Goal: Transaction & Acquisition: Purchase product/service

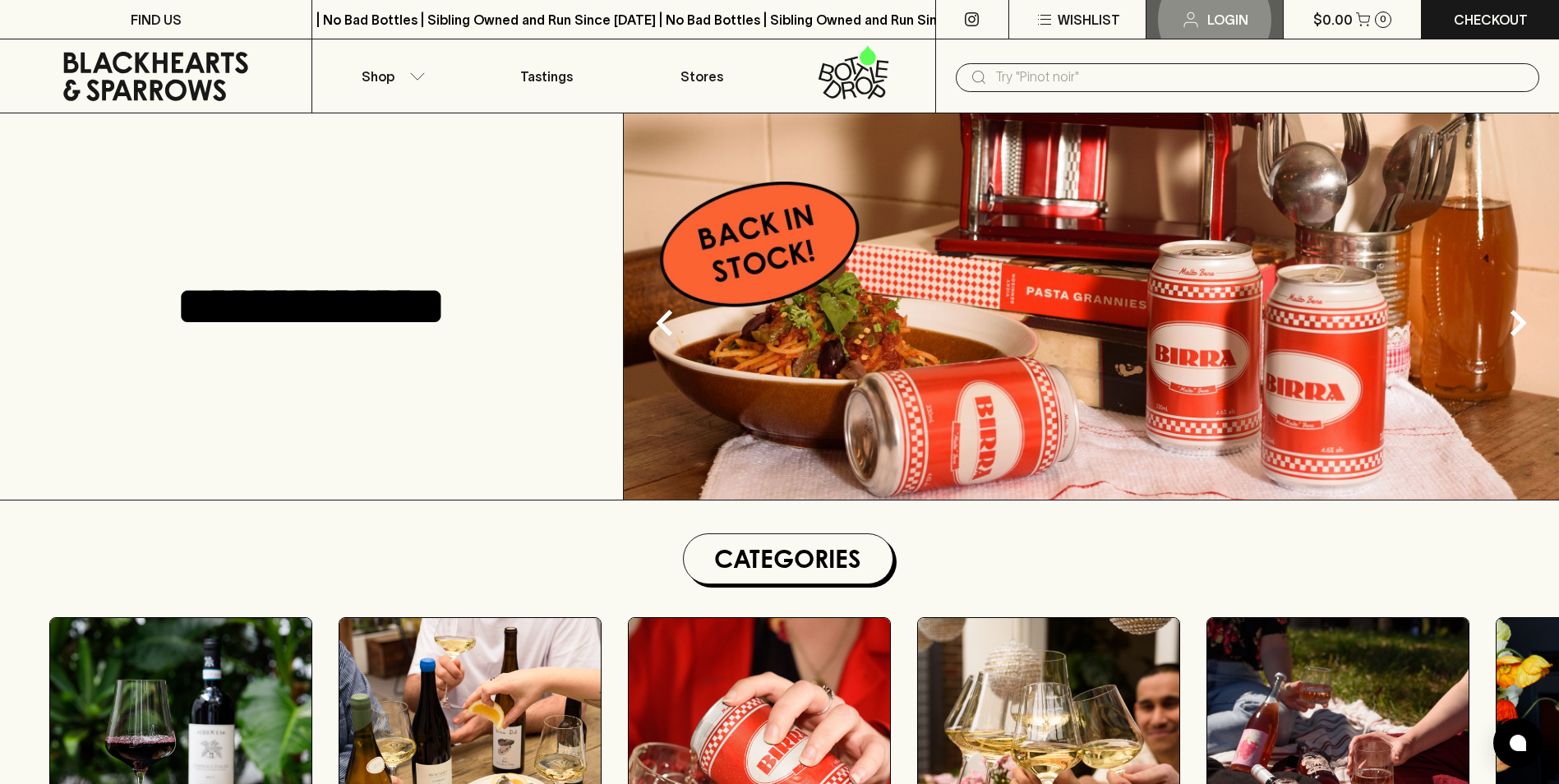
click at [1217, 16] on p "Login" at bounding box center [1227, 19] width 41 height 20
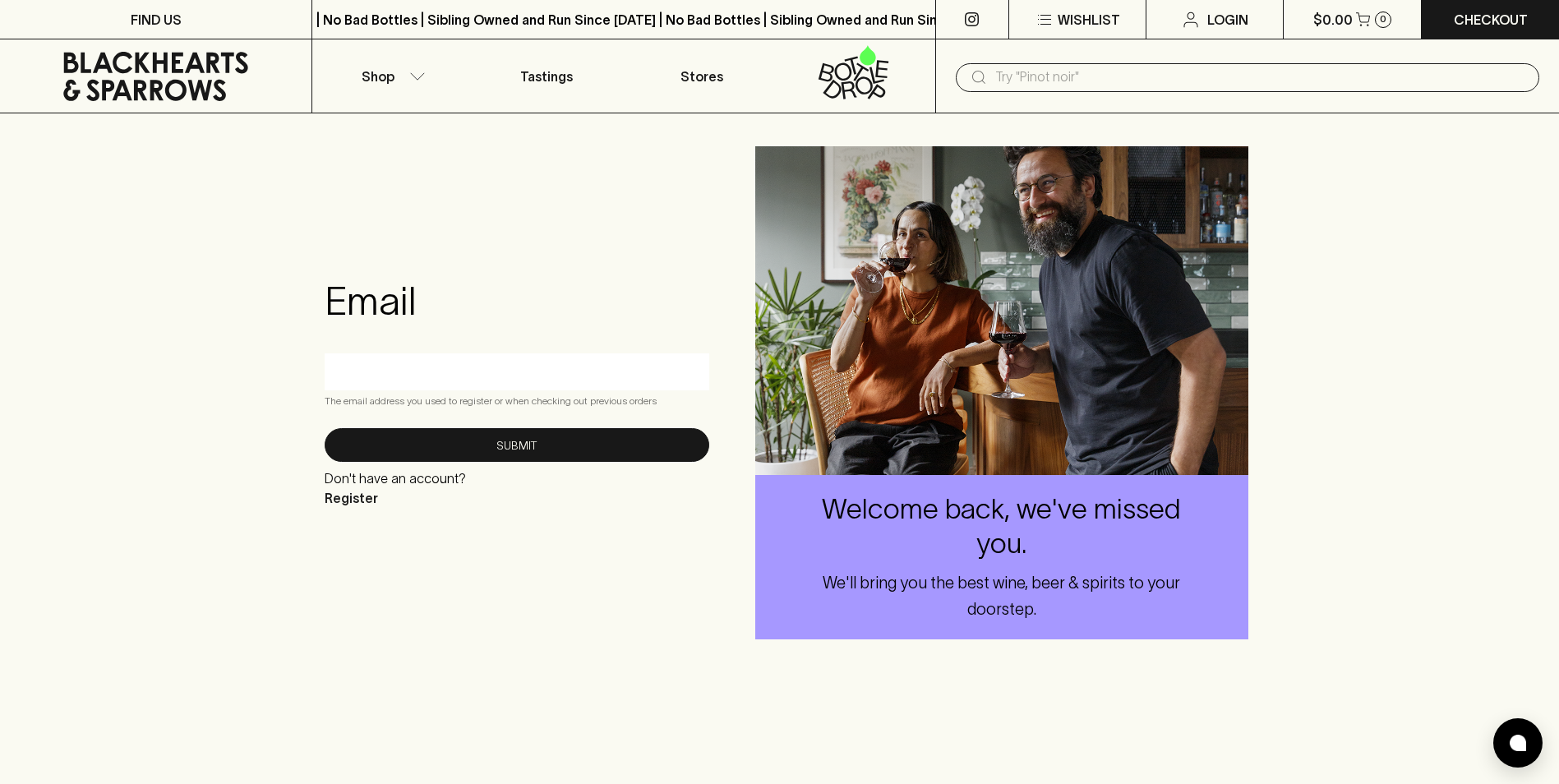
click at [393, 373] on input "text" at bounding box center [516, 372] width 360 height 27
type input "[EMAIL_ADDRESS][DOMAIN_NAME]"
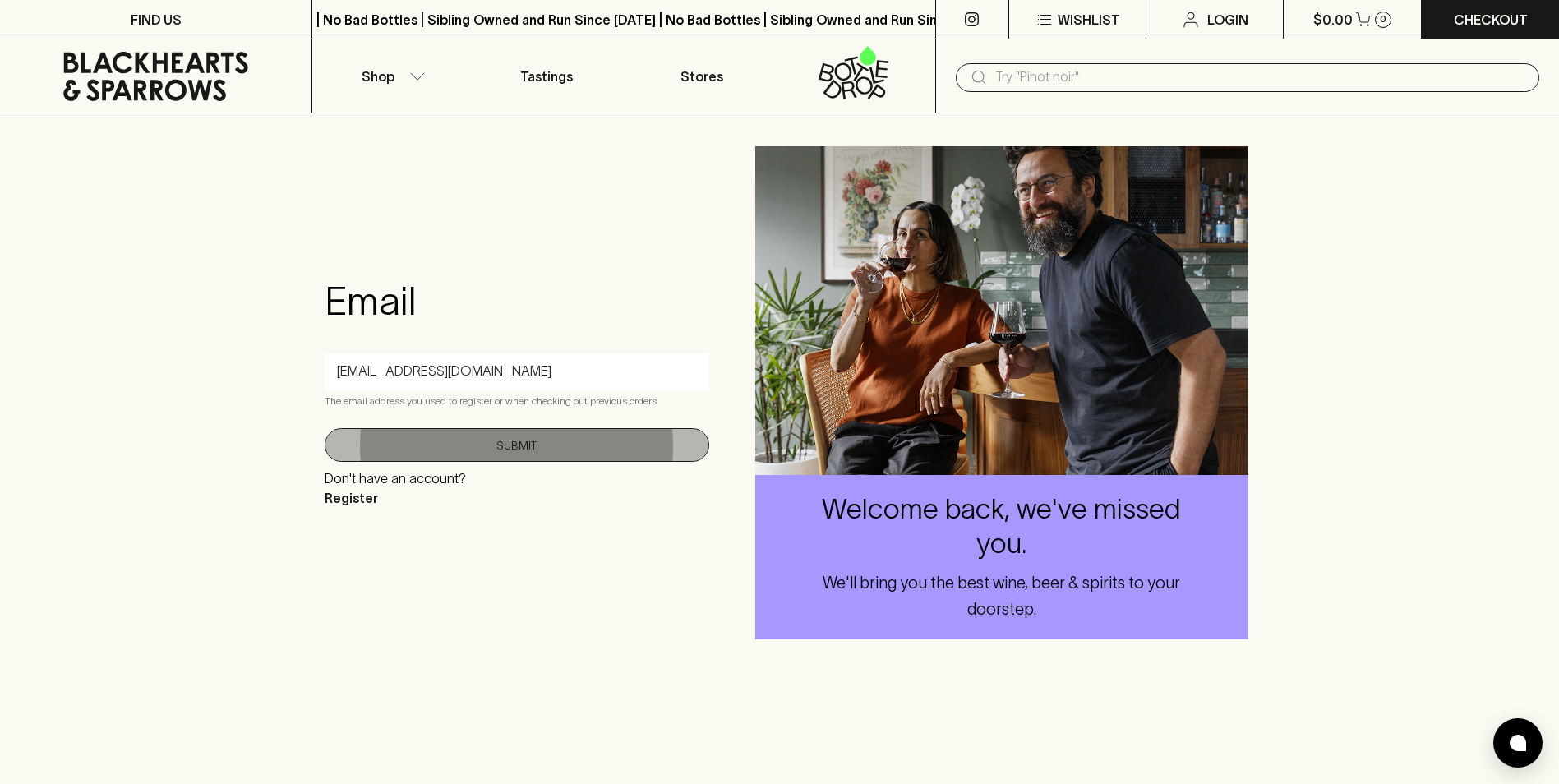
click at [517, 440] on button "Submit" at bounding box center [516, 444] width 385 height 33
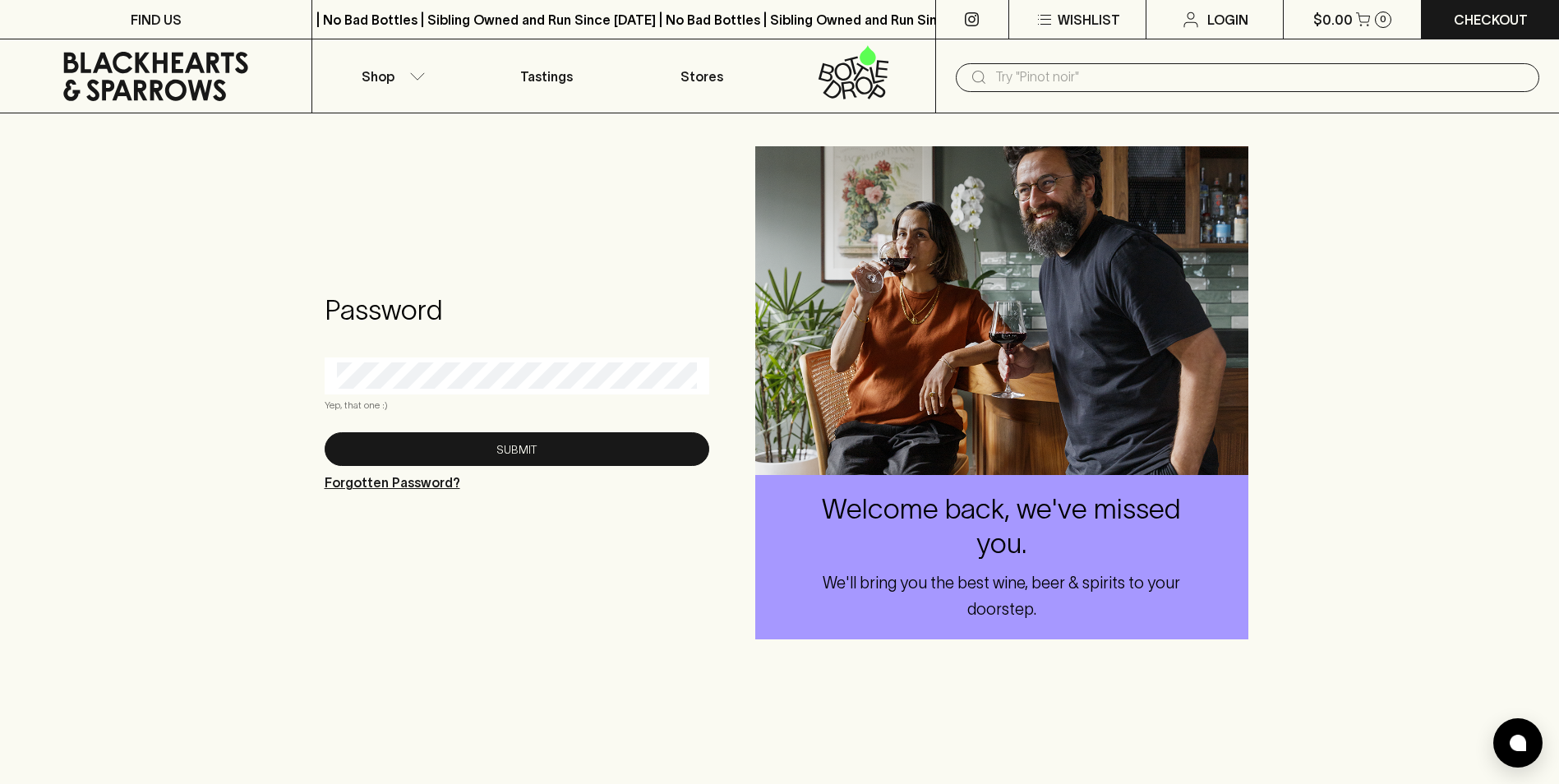
click at [395, 475] on p "Forgotten Password?" at bounding box center [392, 482] width 136 height 20
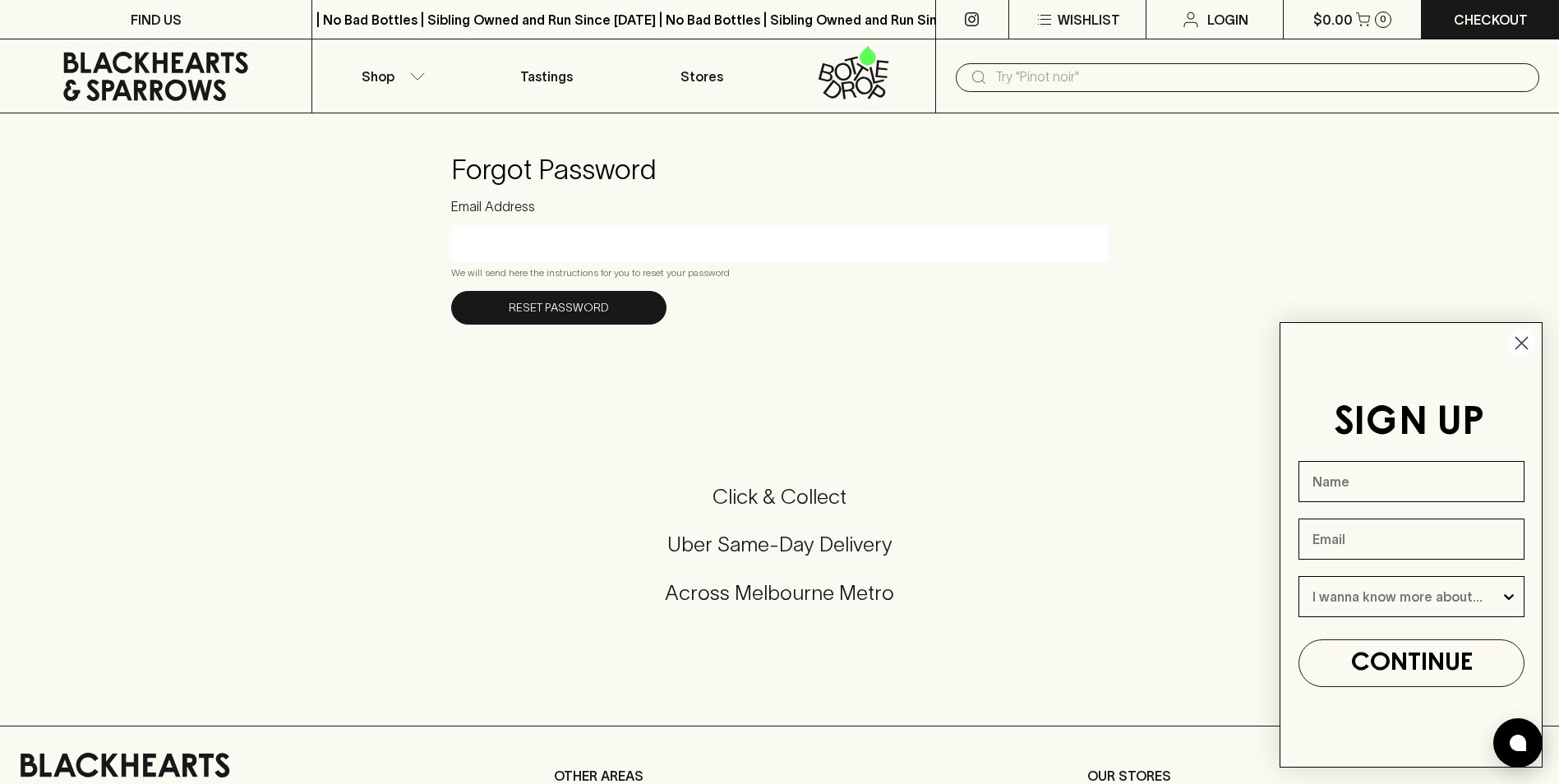
click at [469, 245] on input "Email Address" at bounding box center [780, 243] width 633 height 27
type input "[EMAIL_ADDRESS][DOMAIN_NAME]"
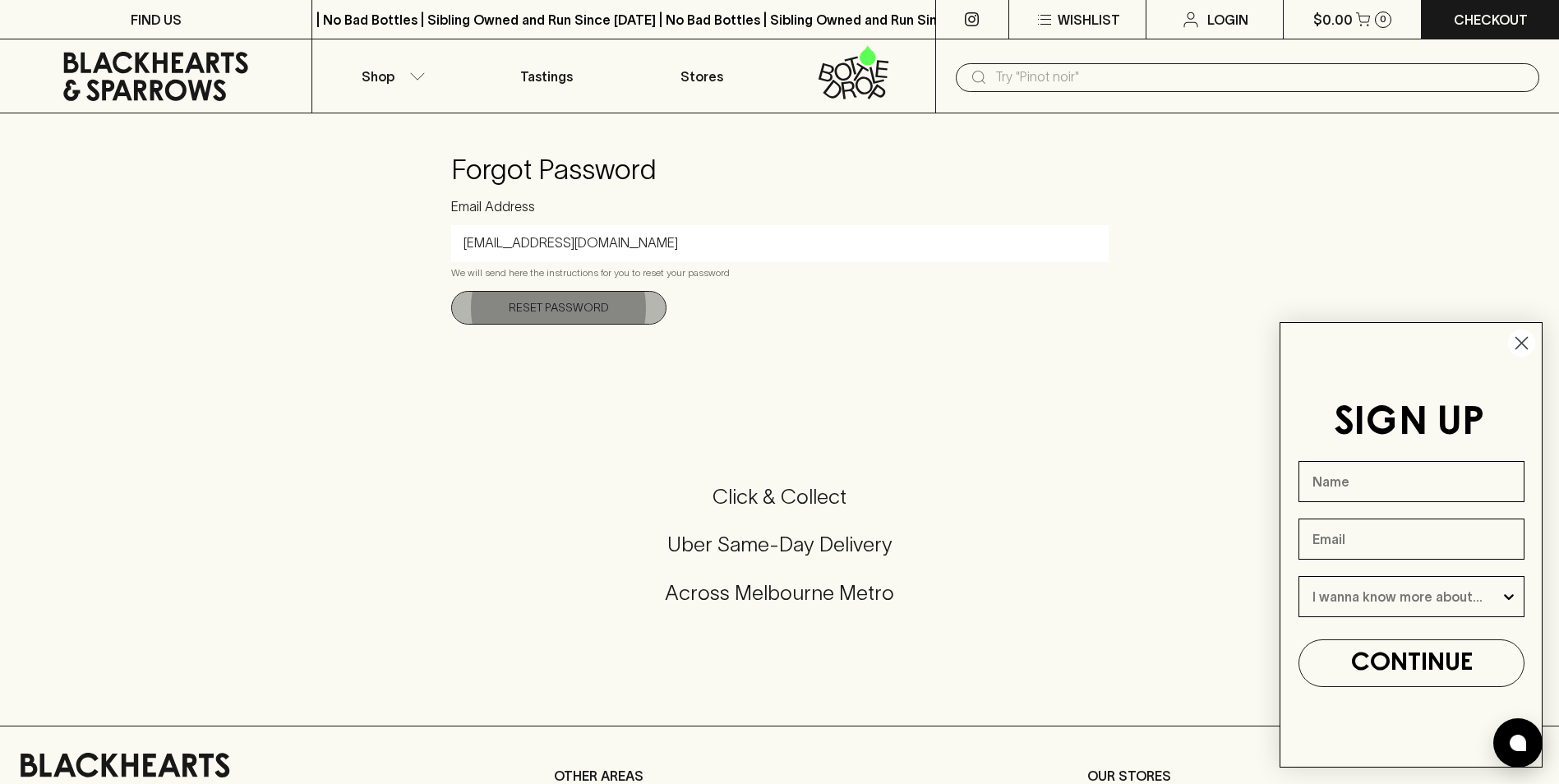
click at [535, 304] on button "Reset Password" at bounding box center [559, 307] width 215 height 33
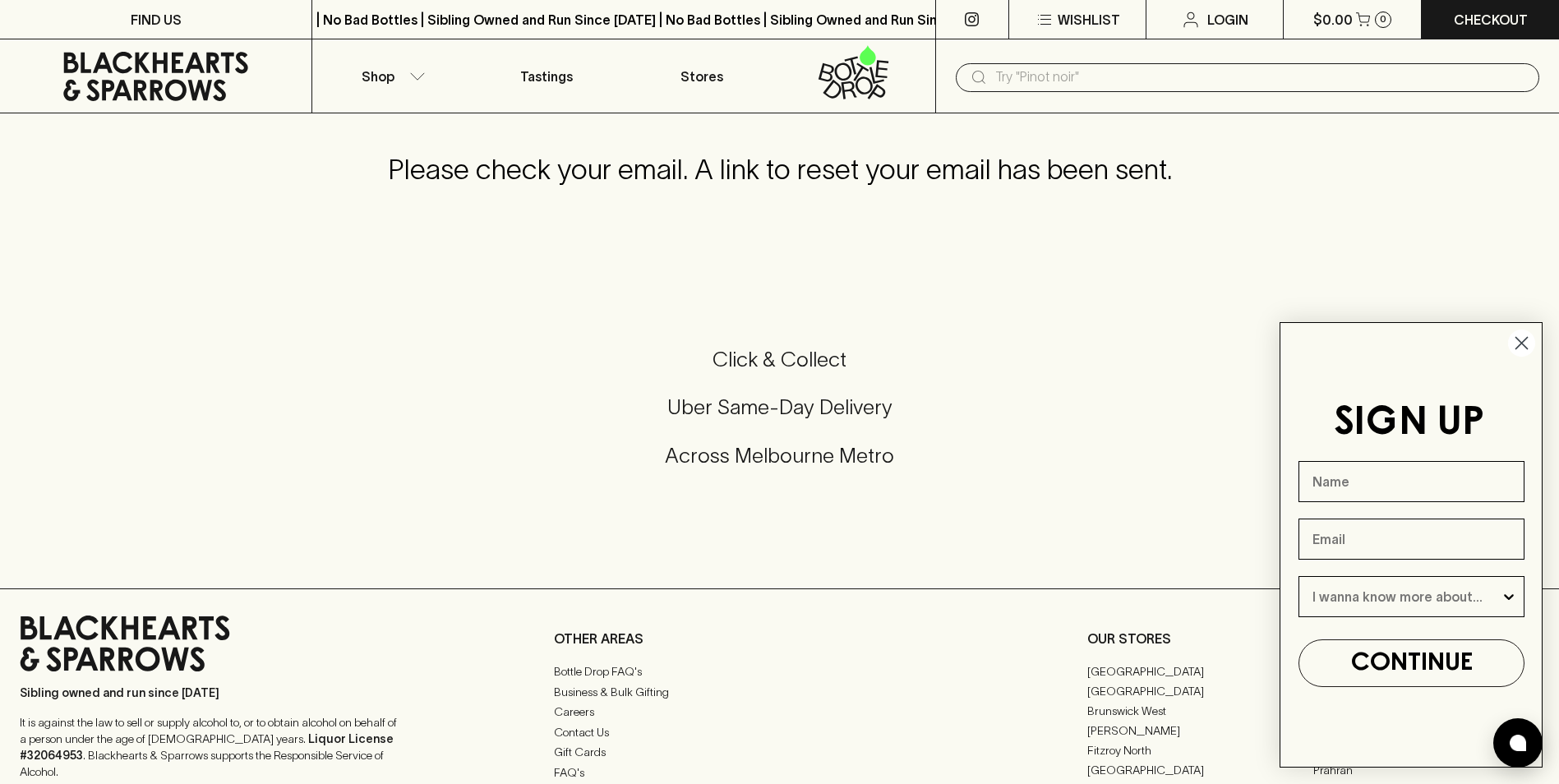
click at [1528, 337] on icon "Close dialog" at bounding box center [1522, 343] width 11 height 11
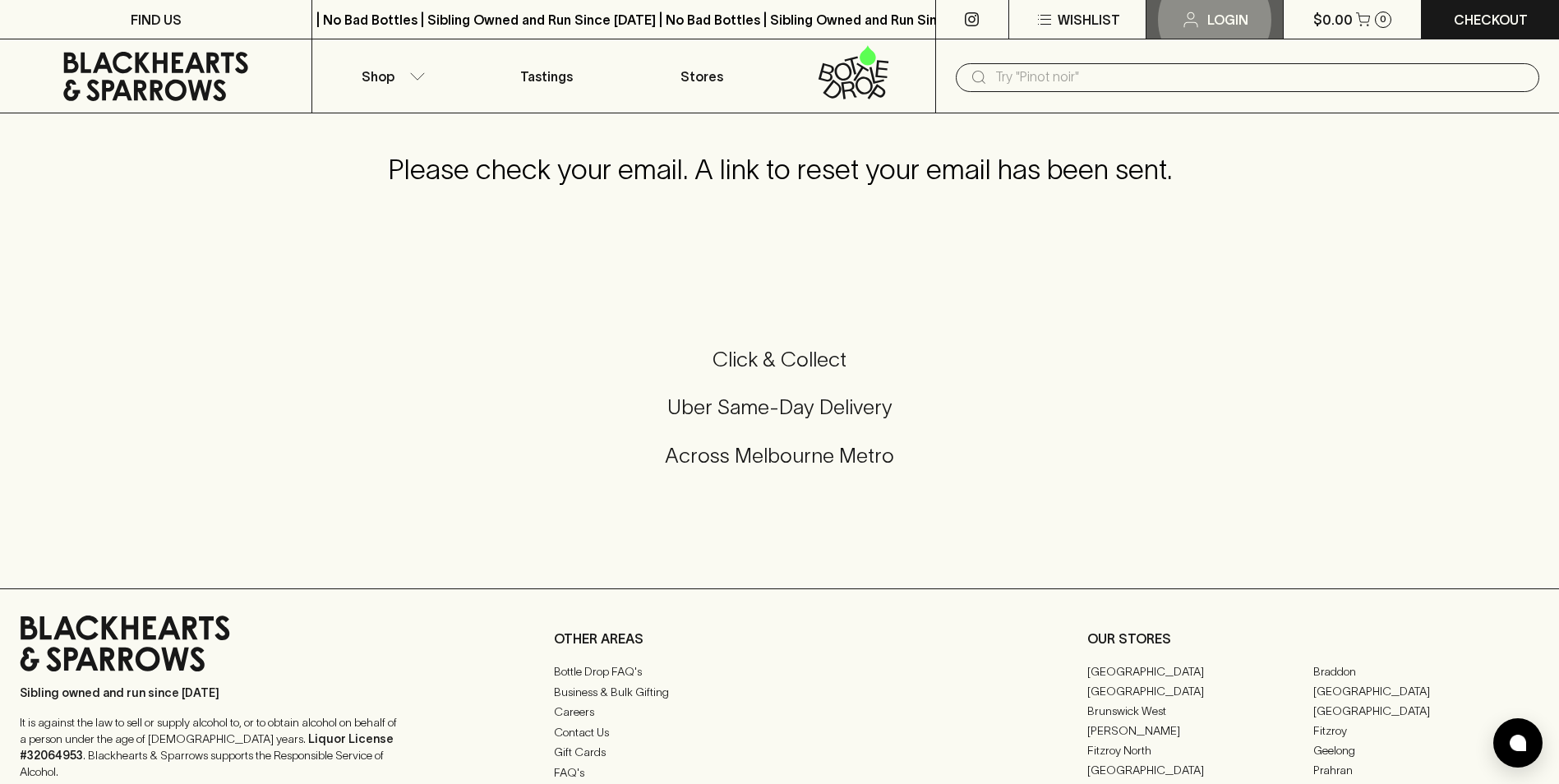
click at [1226, 18] on p "Login" at bounding box center [1227, 19] width 41 height 20
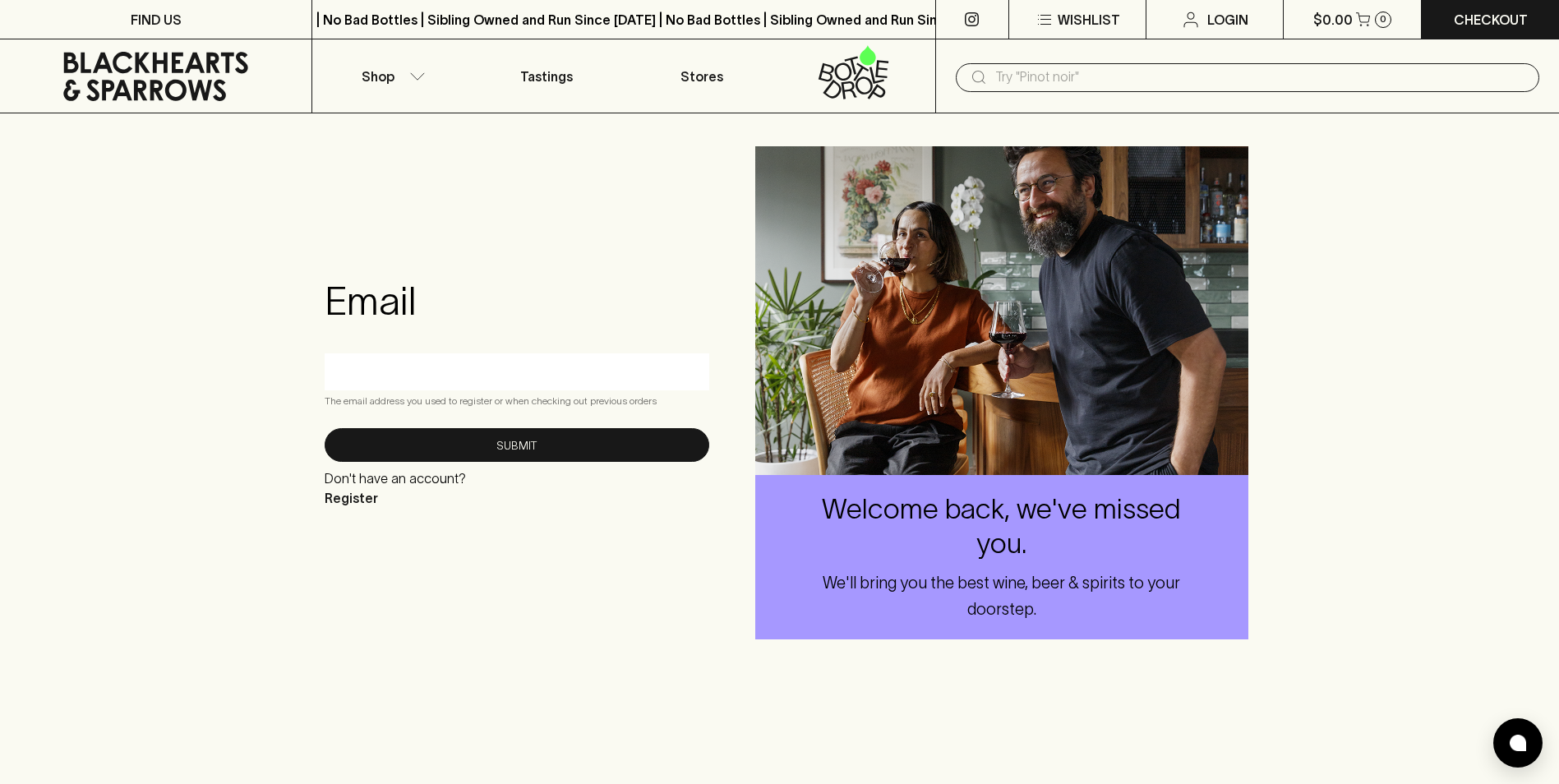
click at [351, 369] on input "text" at bounding box center [516, 372] width 360 height 27
type input "[EMAIL_ADDRESS][DOMAIN_NAME]"
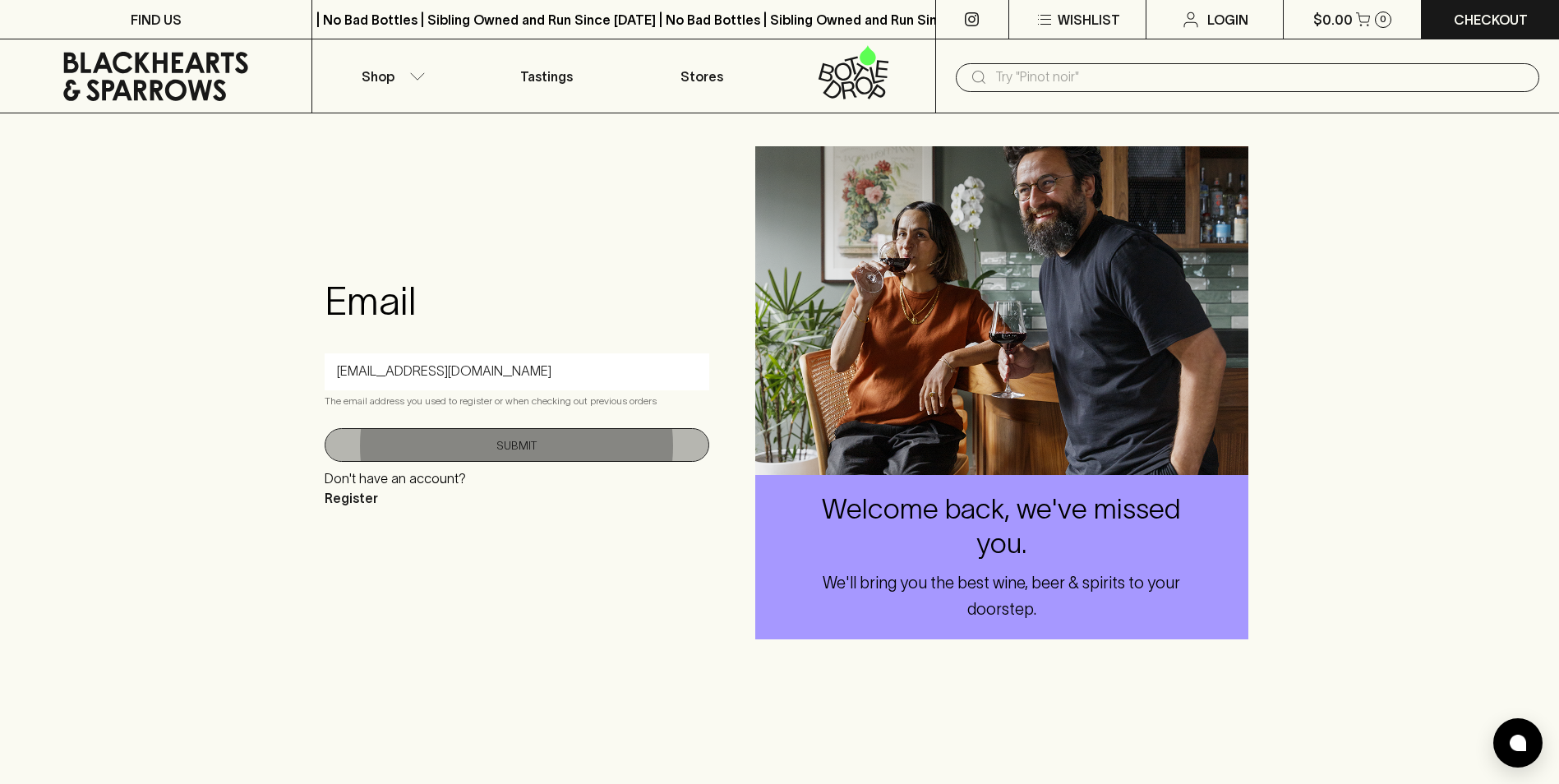
click at [491, 442] on button "Submit" at bounding box center [516, 444] width 385 height 33
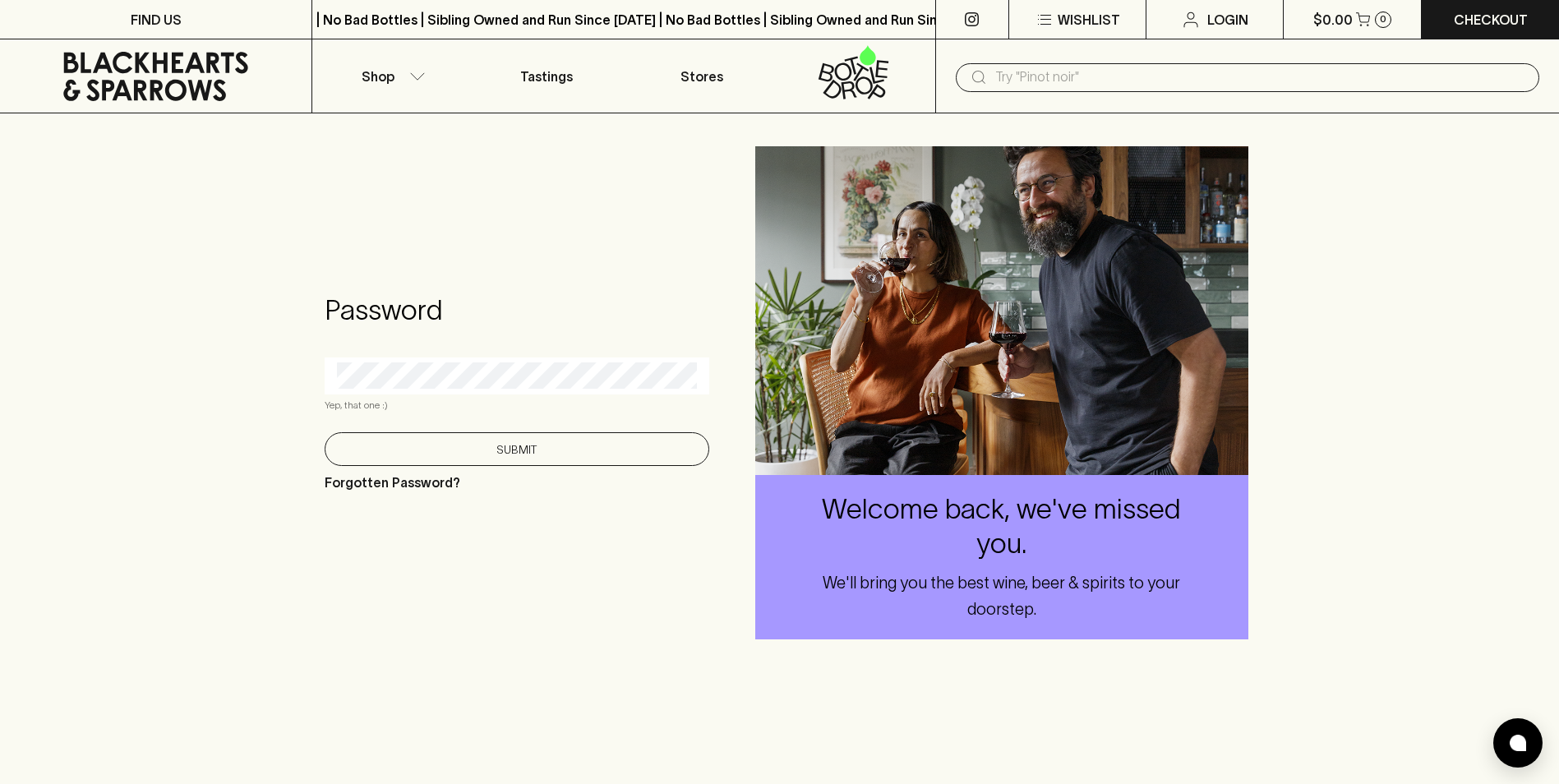
click at [500, 449] on button "Submit" at bounding box center [516, 449] width 385 height 33
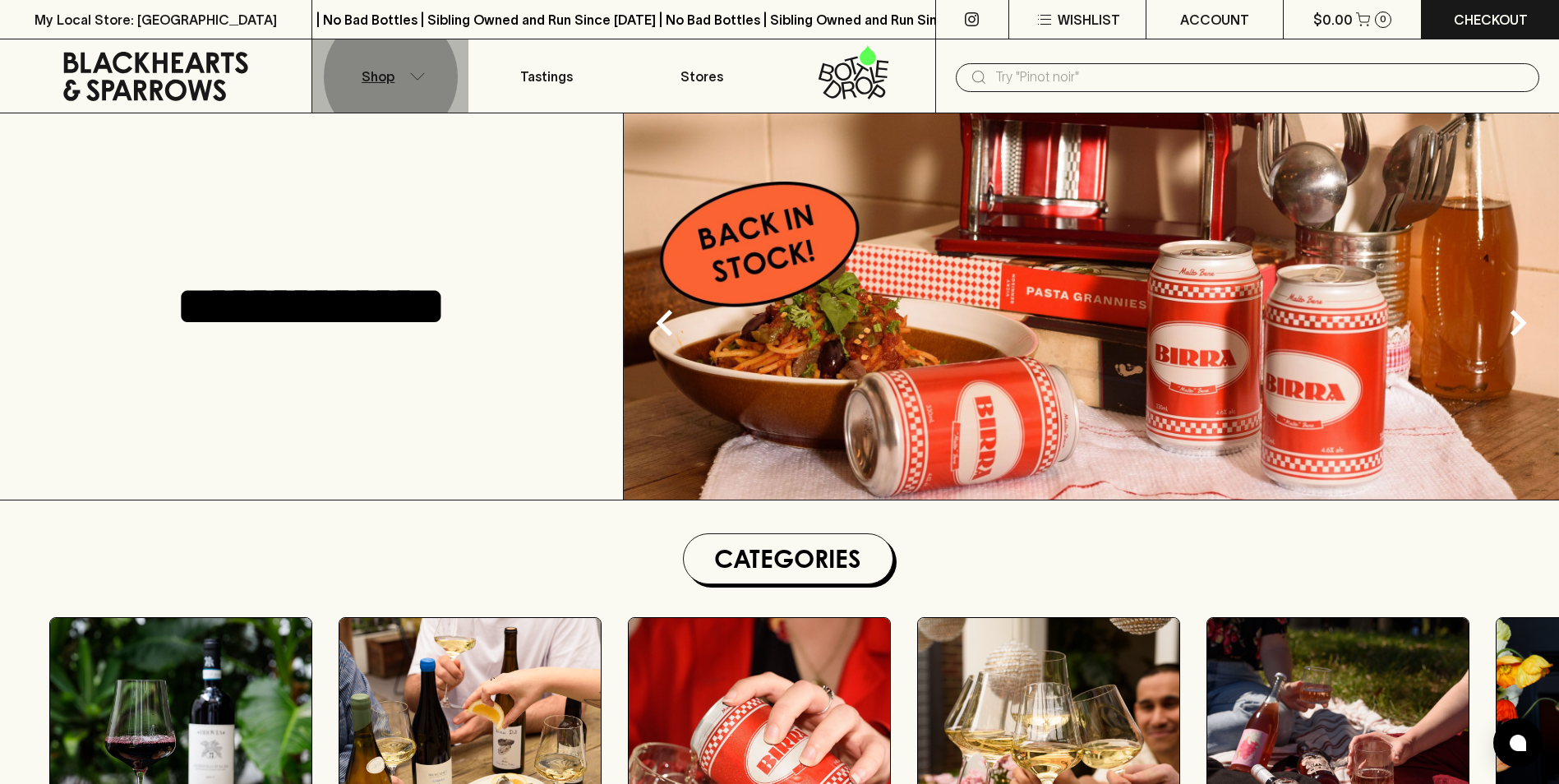
click at [422, 76] on icon "button" at bounding box center [416, 76] width 16 height 9
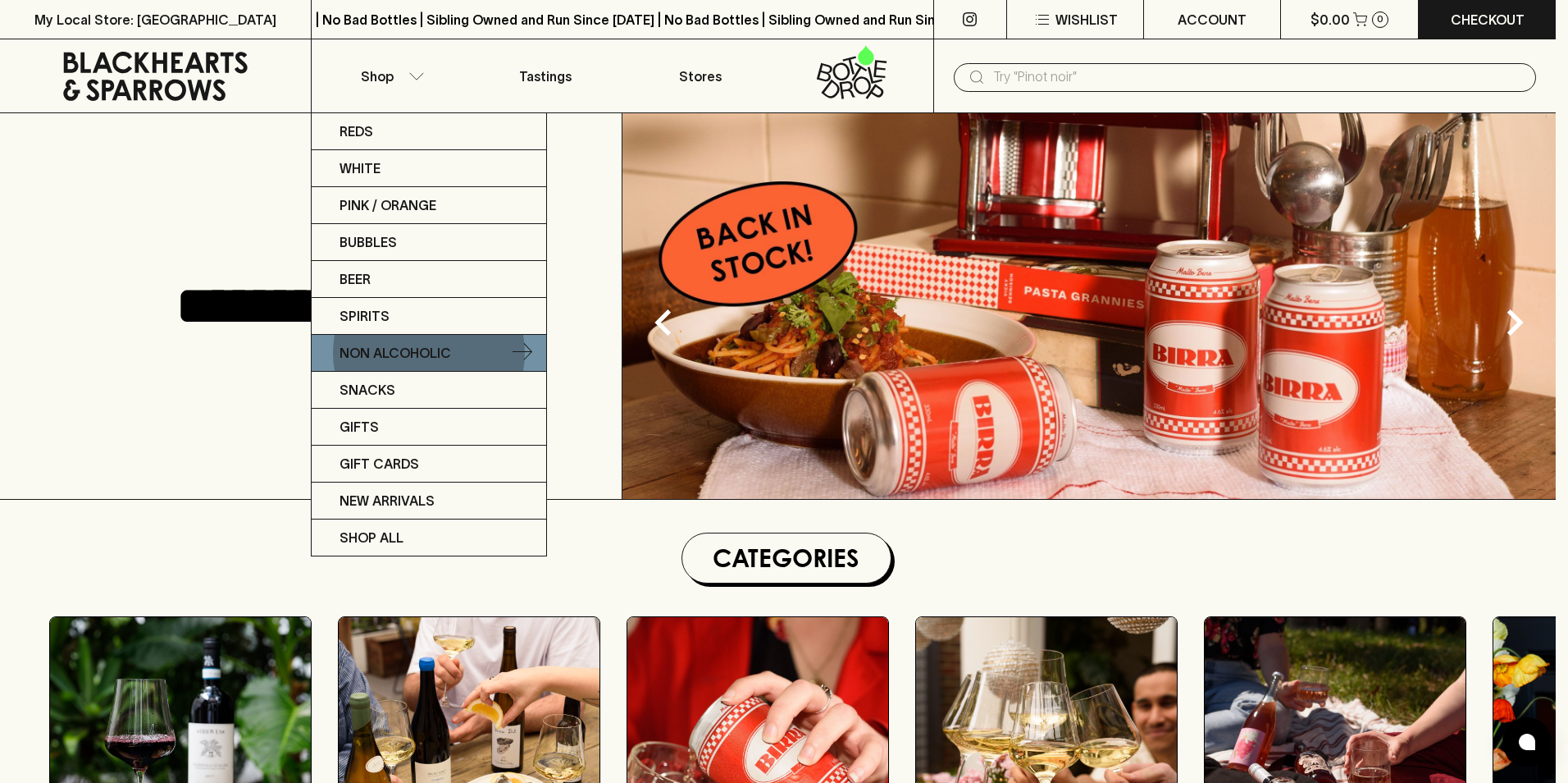
click at [401, 350] on p "Non Alcoholic" at bounding box center [396, 352] width 112 height 20
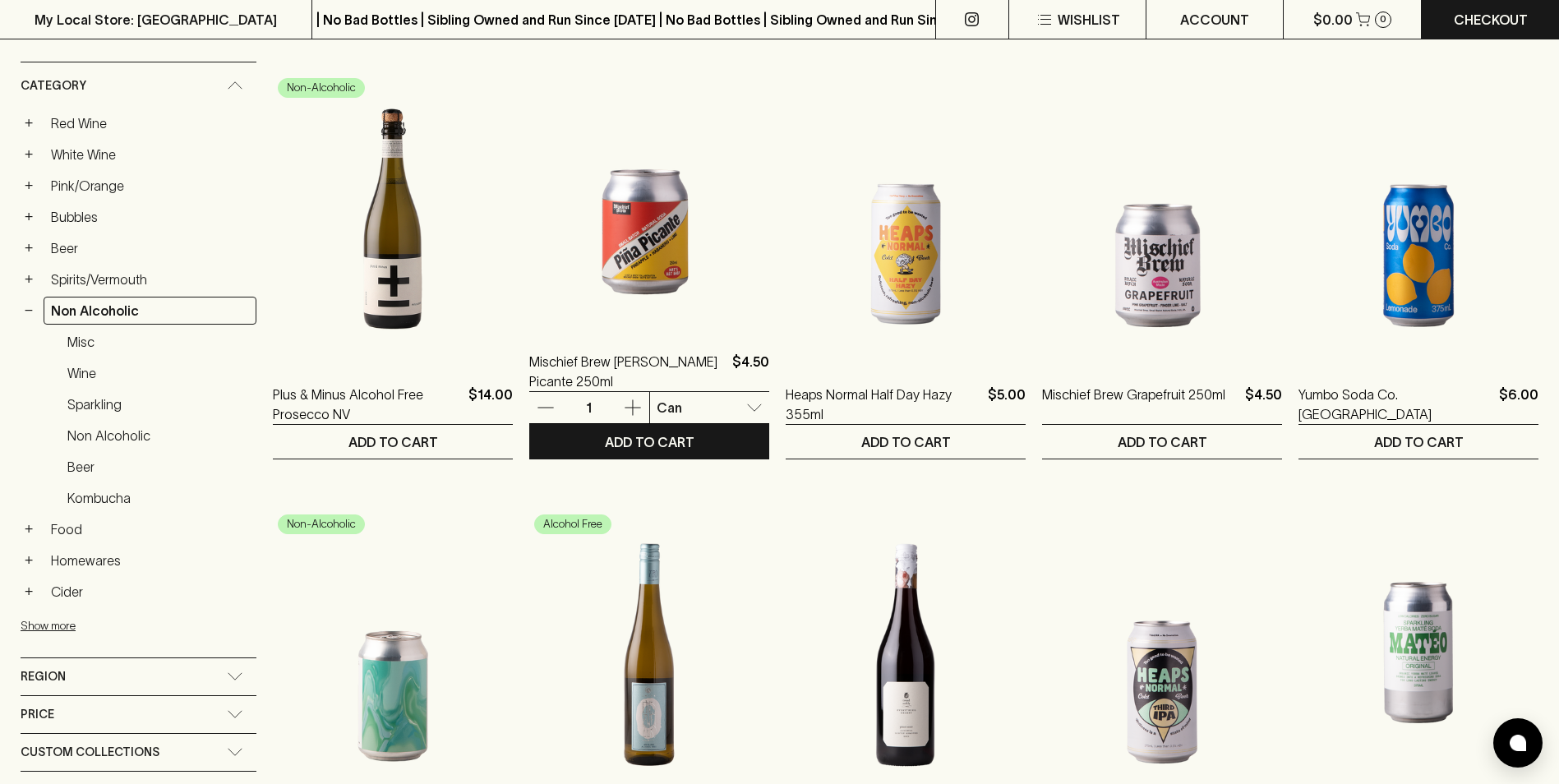
scroll to position [384, 0]
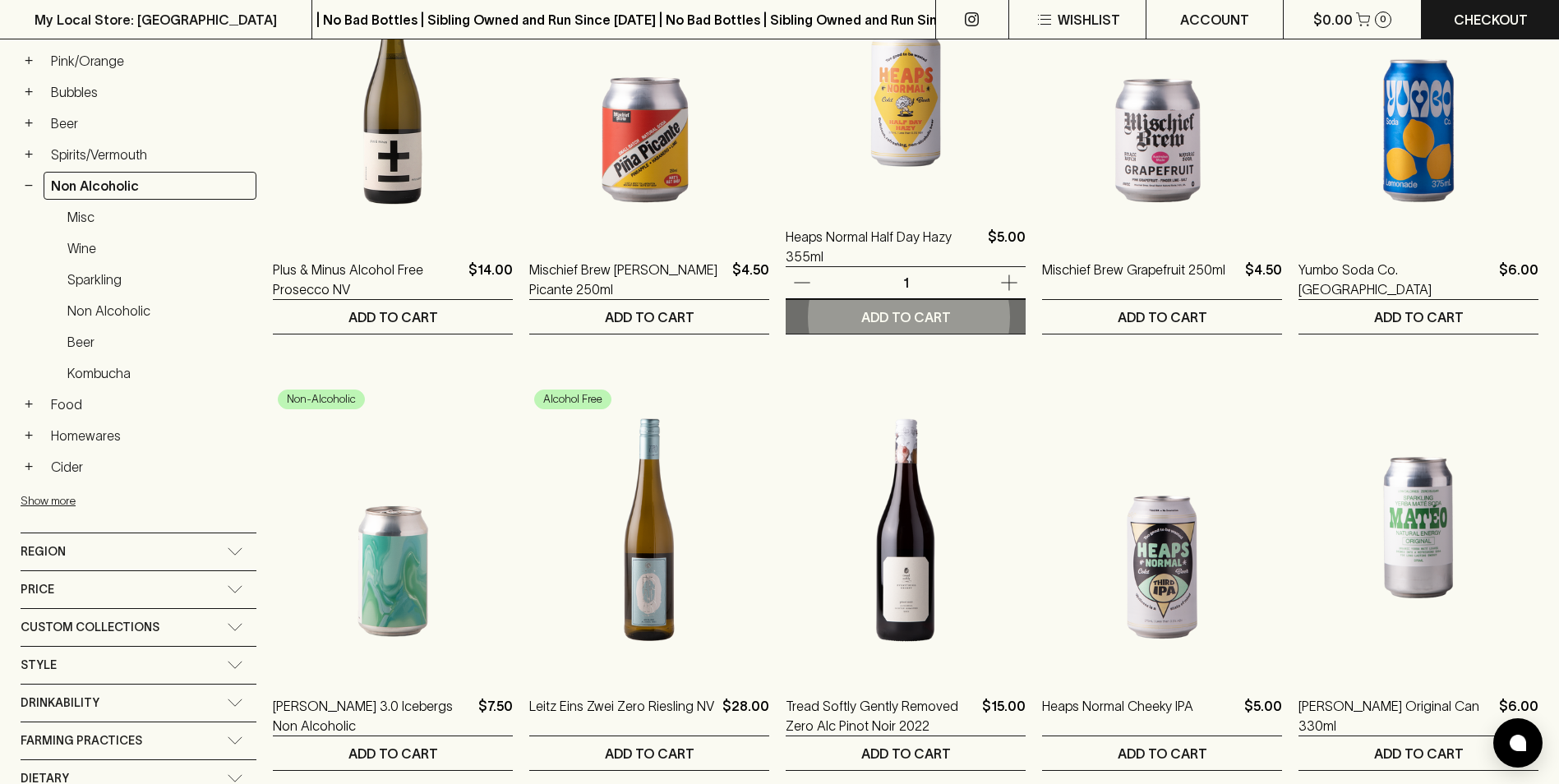
click at [880, 322] on p "ADD TO CART" at bounding box center [906, 316] width 89 height 20
click at [792, 277] on icon "button" at bounding box center [801, 282] width 20 height 20
click at [899, 127] on img at bounding box center [905, 58] width 240 height 288
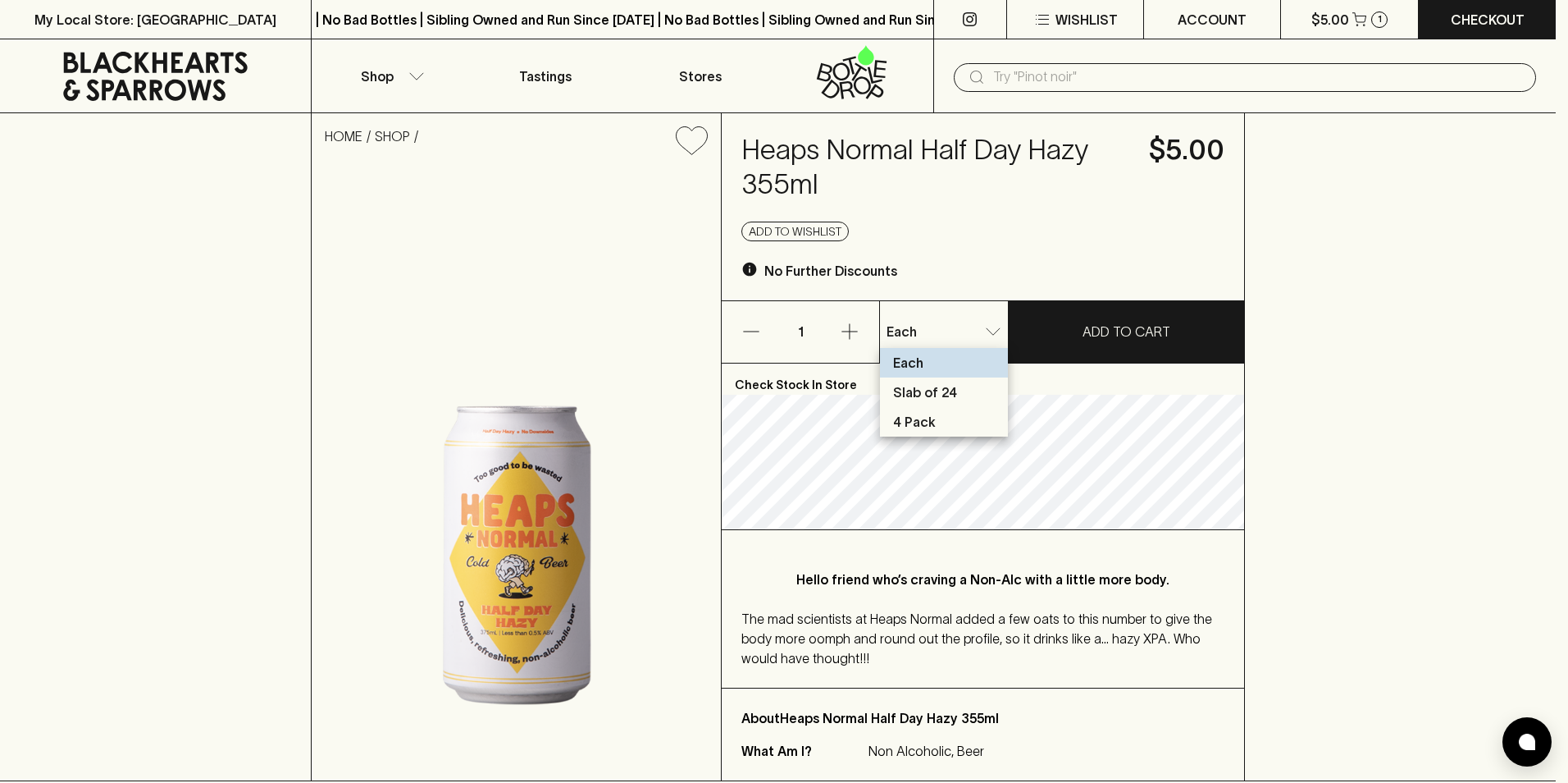
click at [938, 391] on p "Slab of 24" at bounding box center [924, 392] width 64 height 20
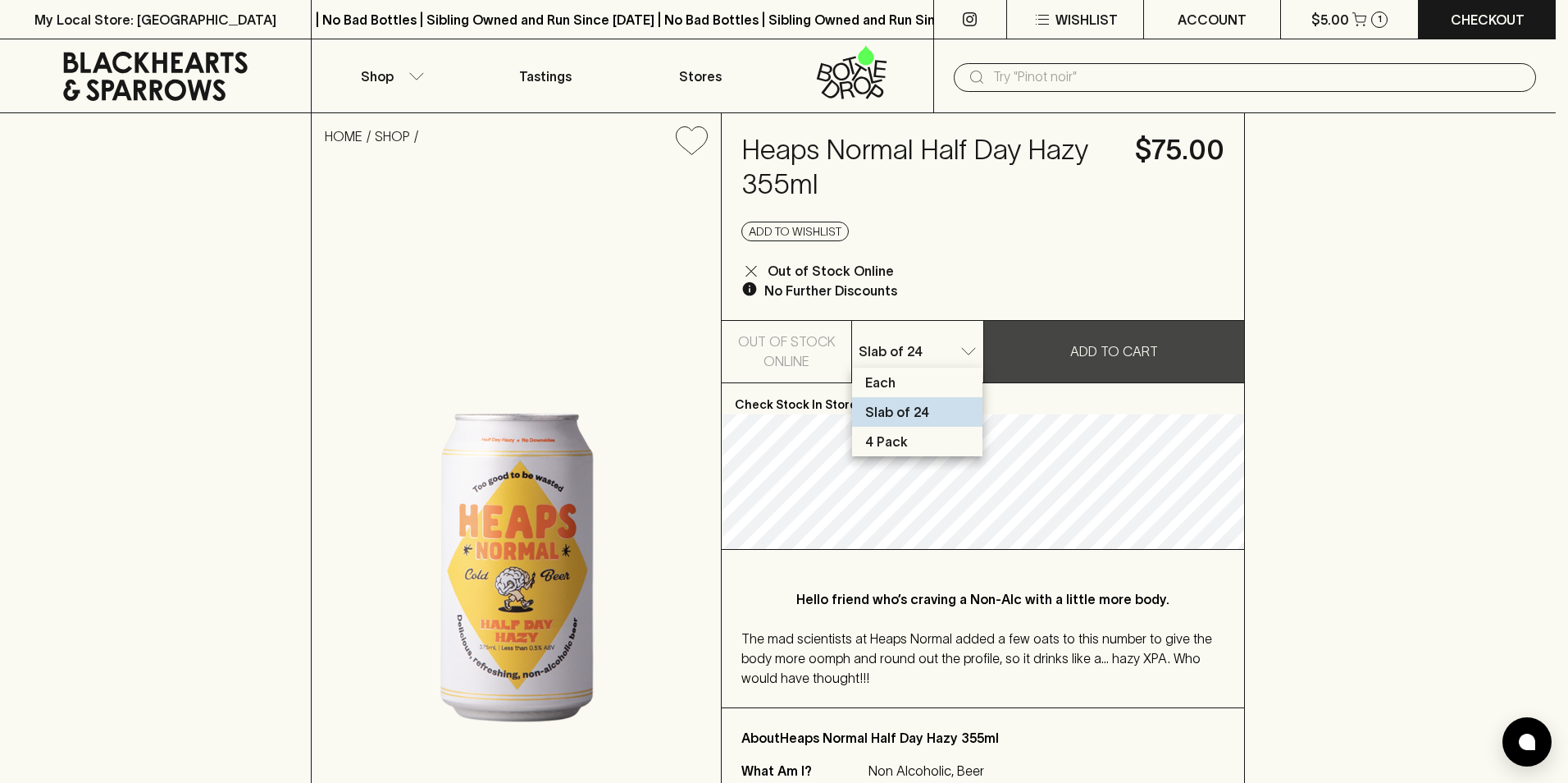
click at [890, 433] on p "4 Pack" at bounding box center [886, 441] width 43 height 20
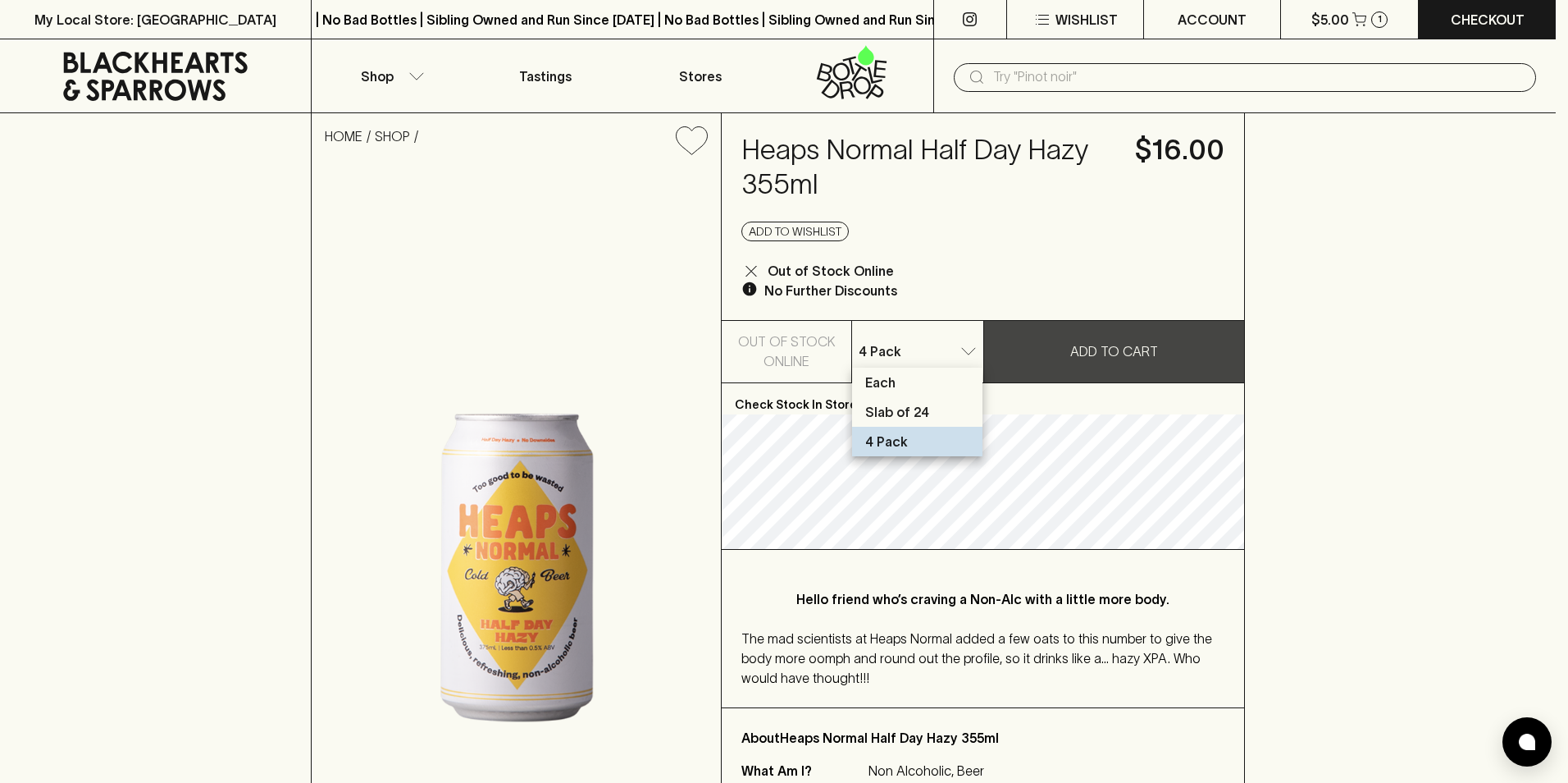
click at [885, 385] on p "Each" at bounding box center [880, 382] width 30 height 20
type input "0"
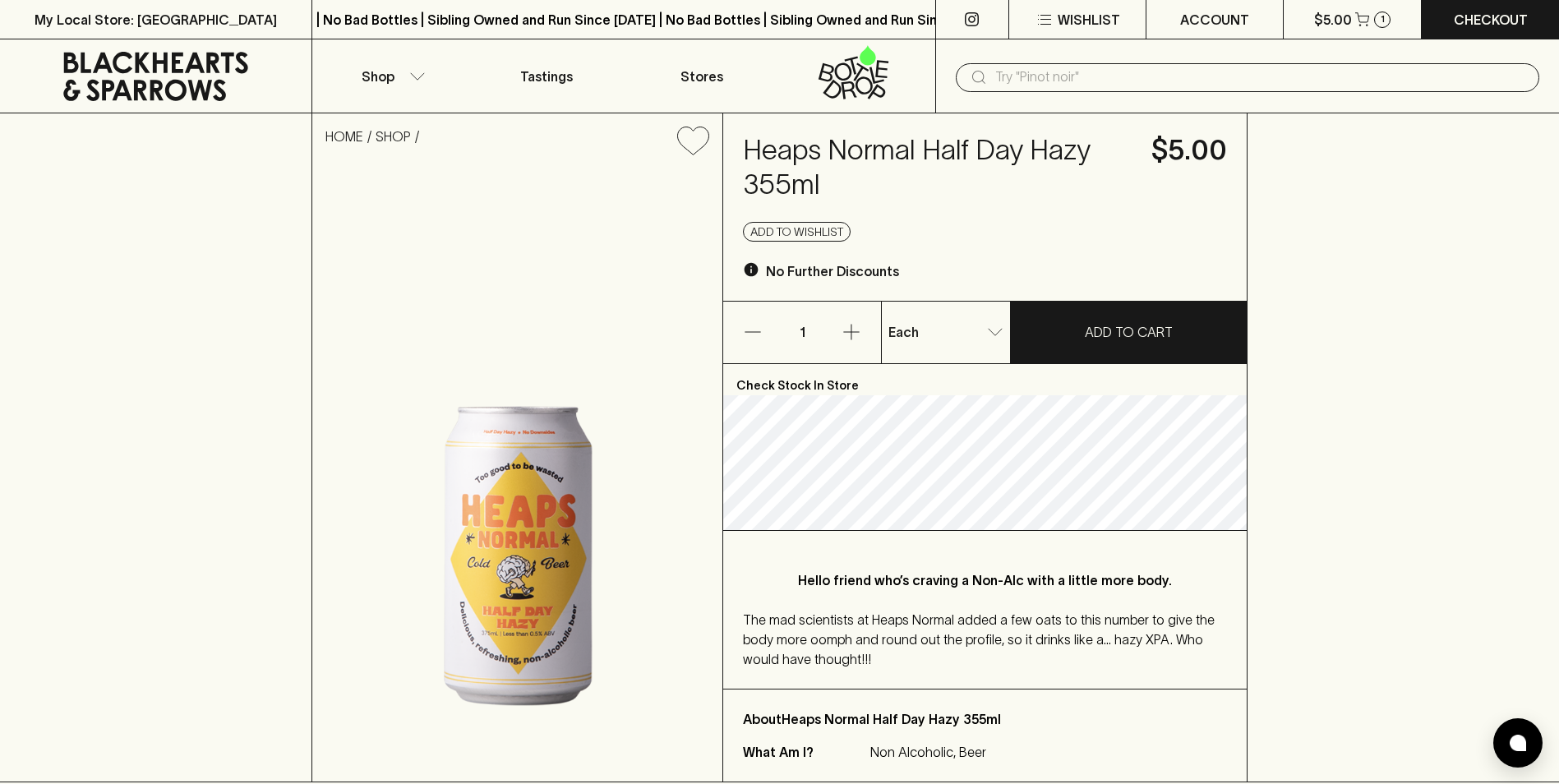
click at [851, 329] on icon "button" at bounding box center [851, 332] width 20 height 20
click at [852, 330] on icon "button" at bounding box center [851, 332] width 20 height 20
click at [386, 127] on p "SHOP" at bounding box center [399, 143] width 48 height 35
click at [396, 135] on link "SHOP" at bounding box center [393, 137] width 35 height 15
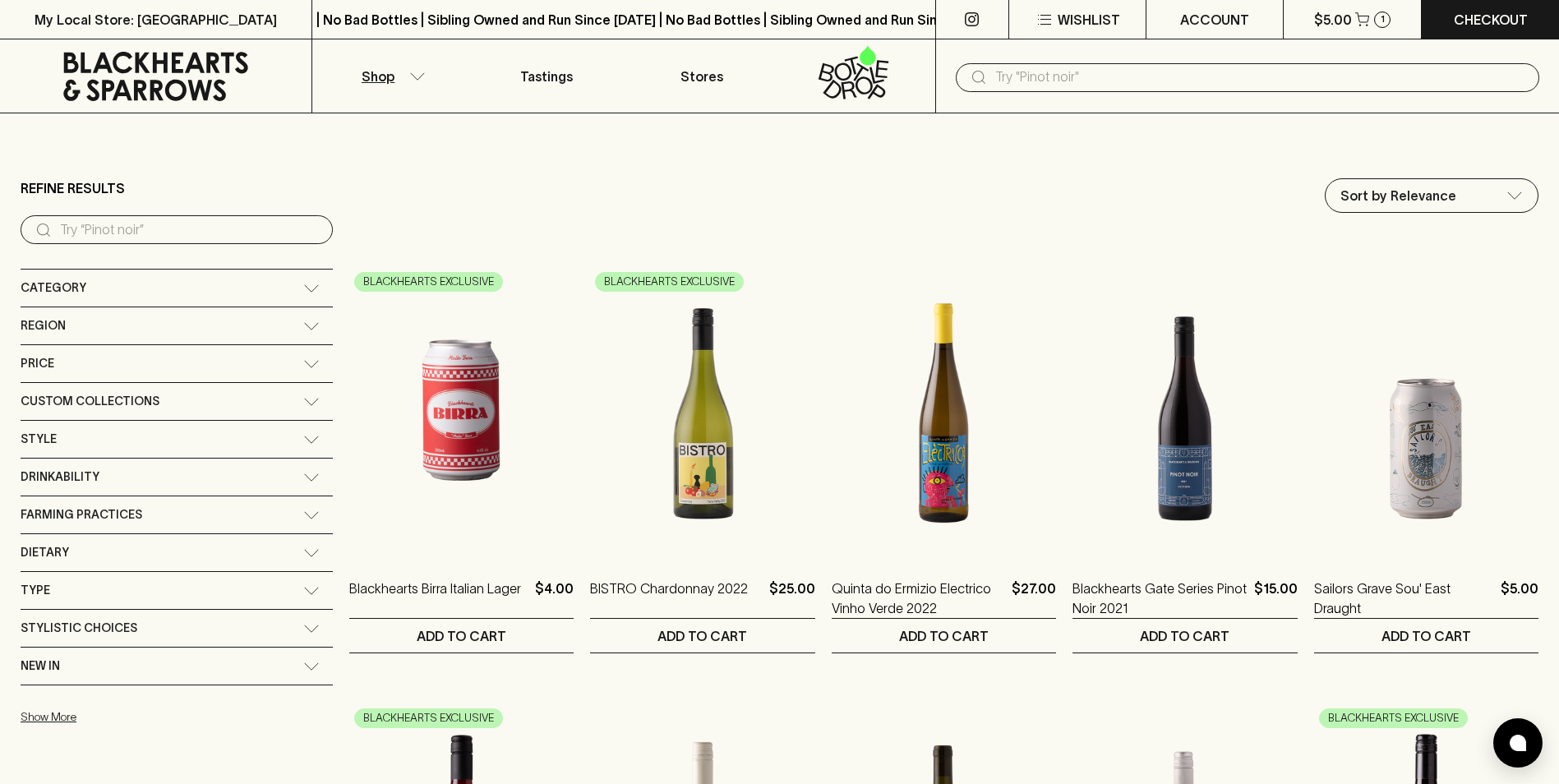
click at [419, 74] on icon "button" at bounding box center [416, 76] width 16 height 9
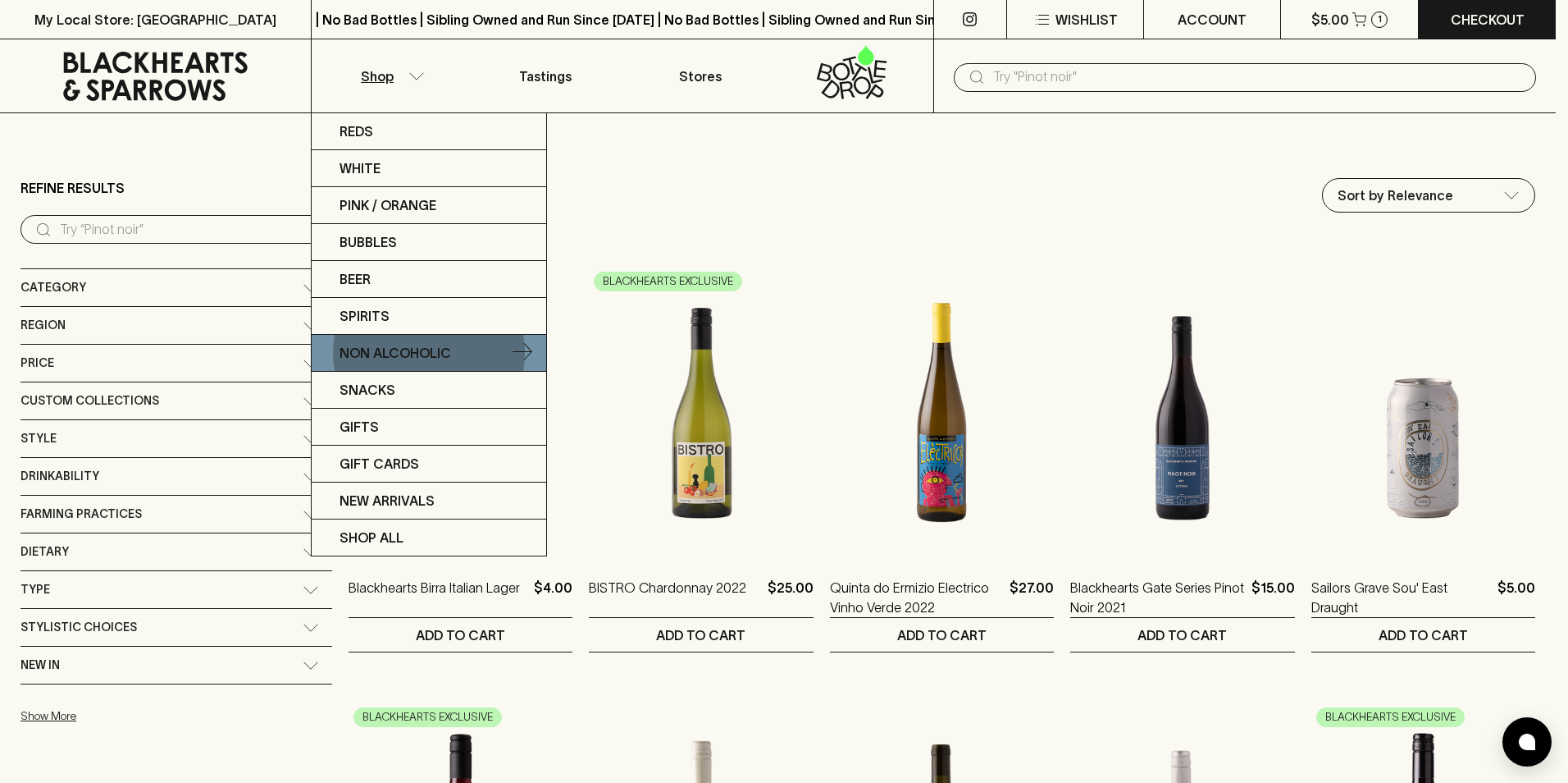
click at [411, 343] on p "Non Alcoholic" at bounding box center [396, 352] width 112 height 20
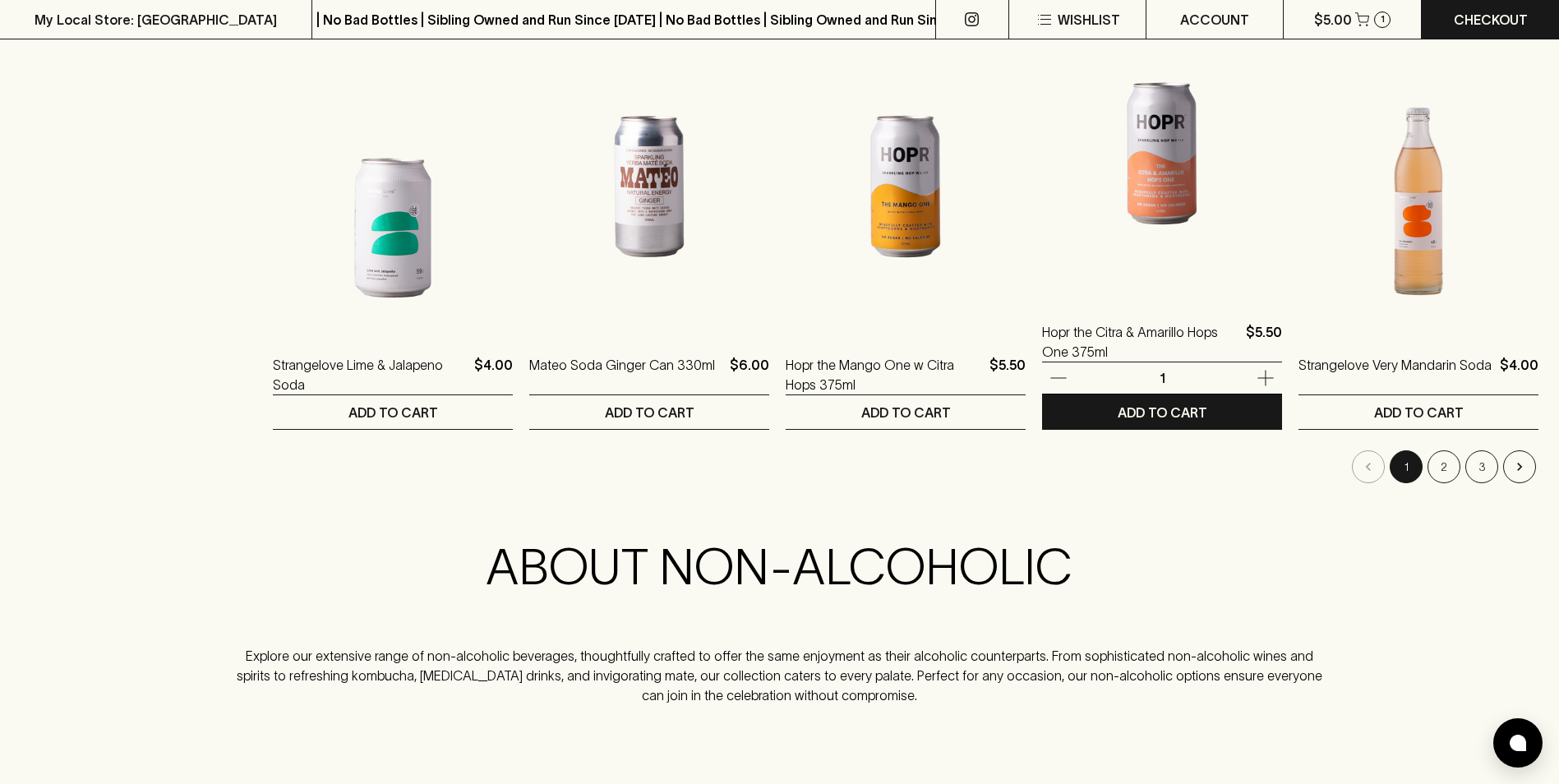
scroll to position [1725, 0]
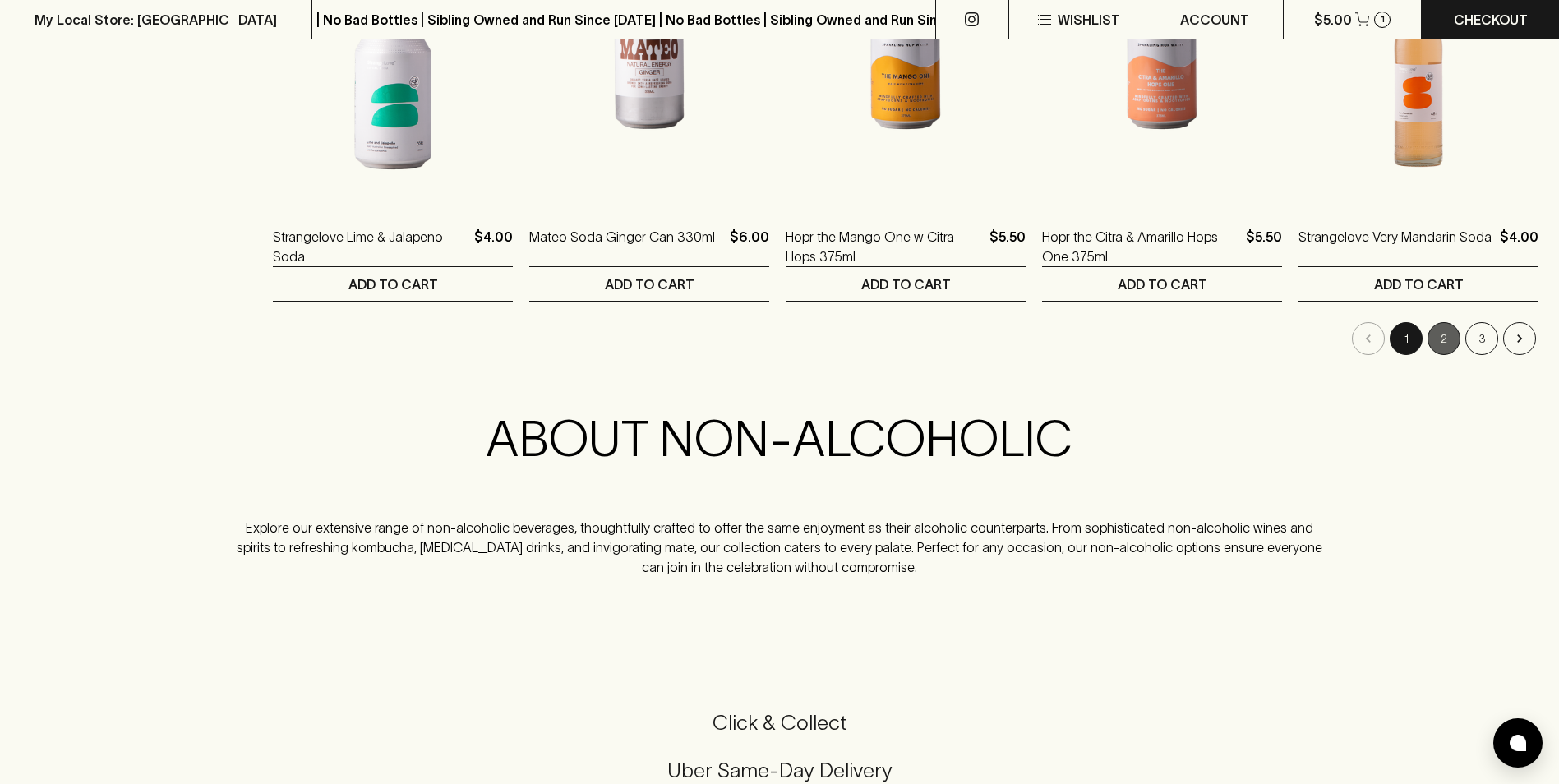
click at [1445, 330] on button "2" at bounding box center [1443, 338] width 33 height 33
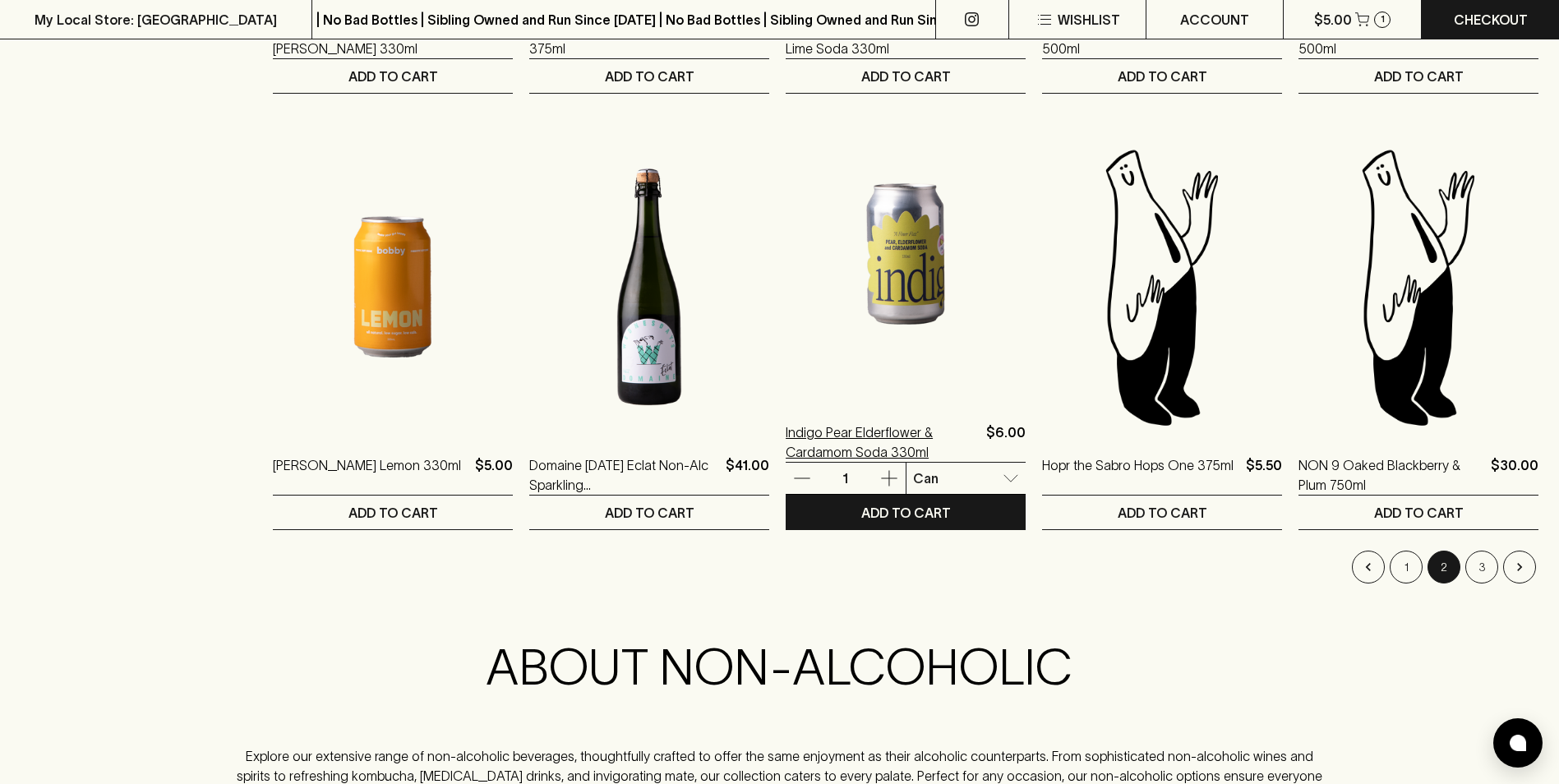
scroll to position [1534, 0]
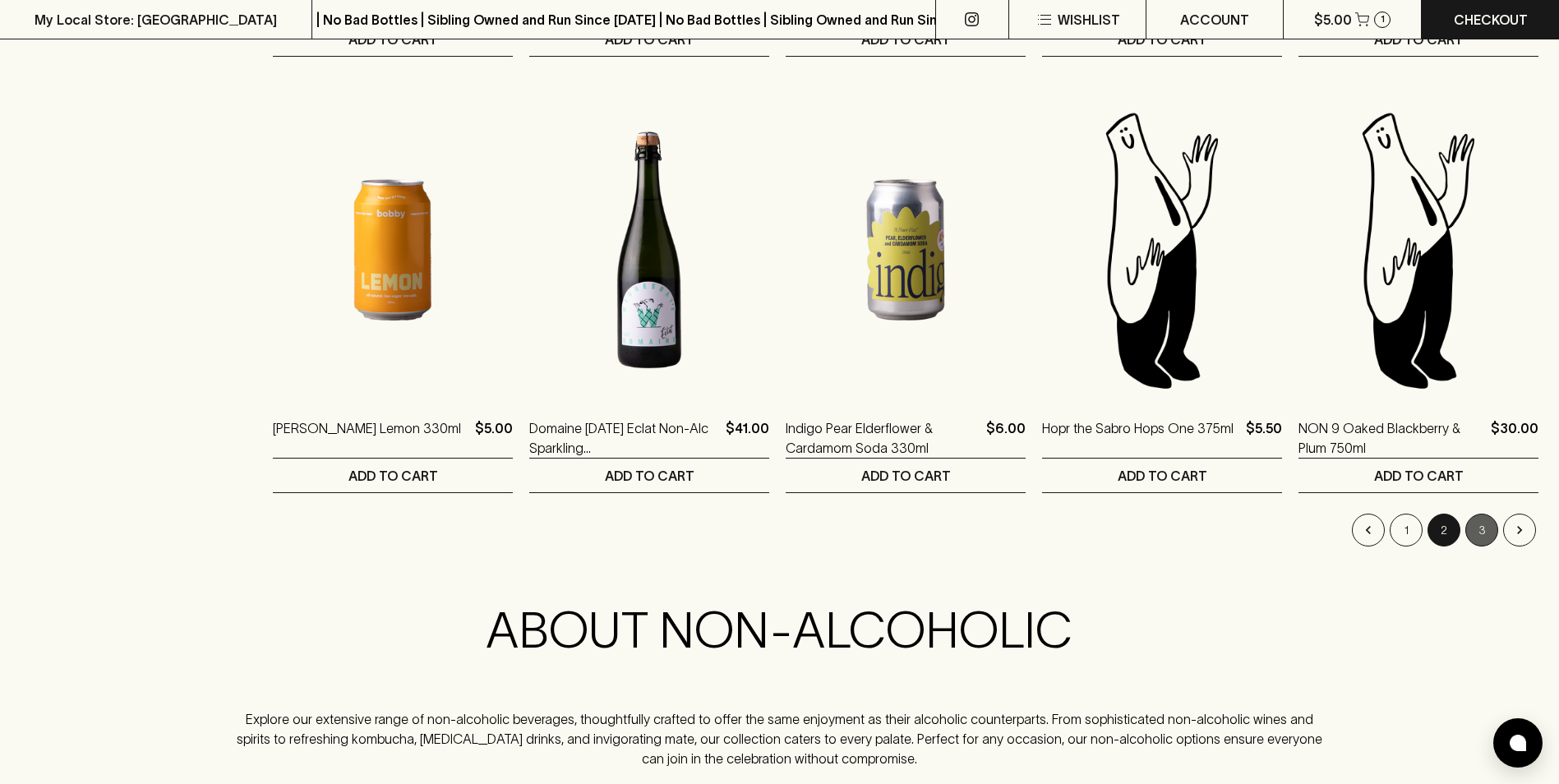
click at [1481, 521] on button "3" at bounding box center [1481, 529] width 33 height 33
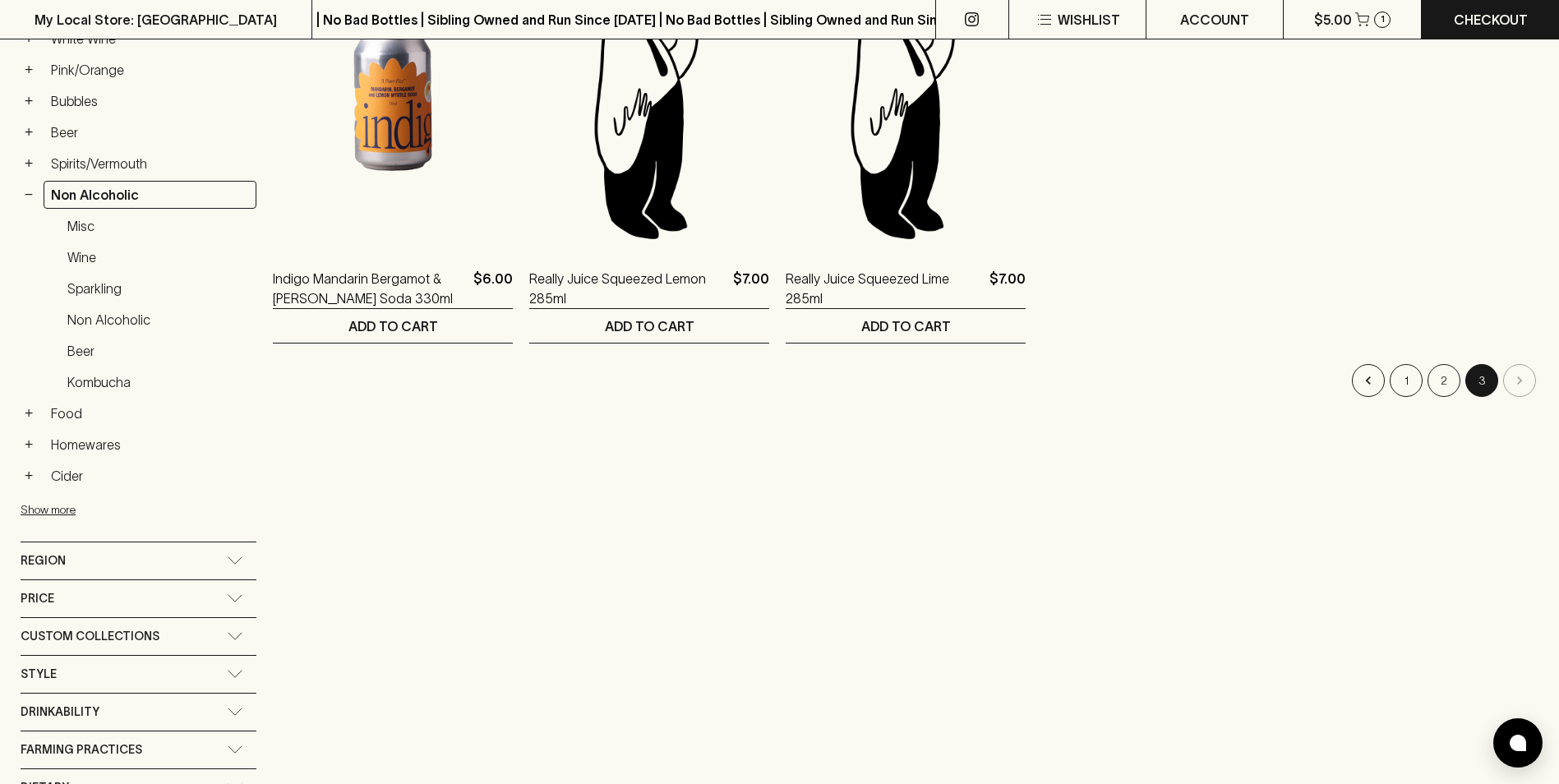
scroll to position [191, 0]
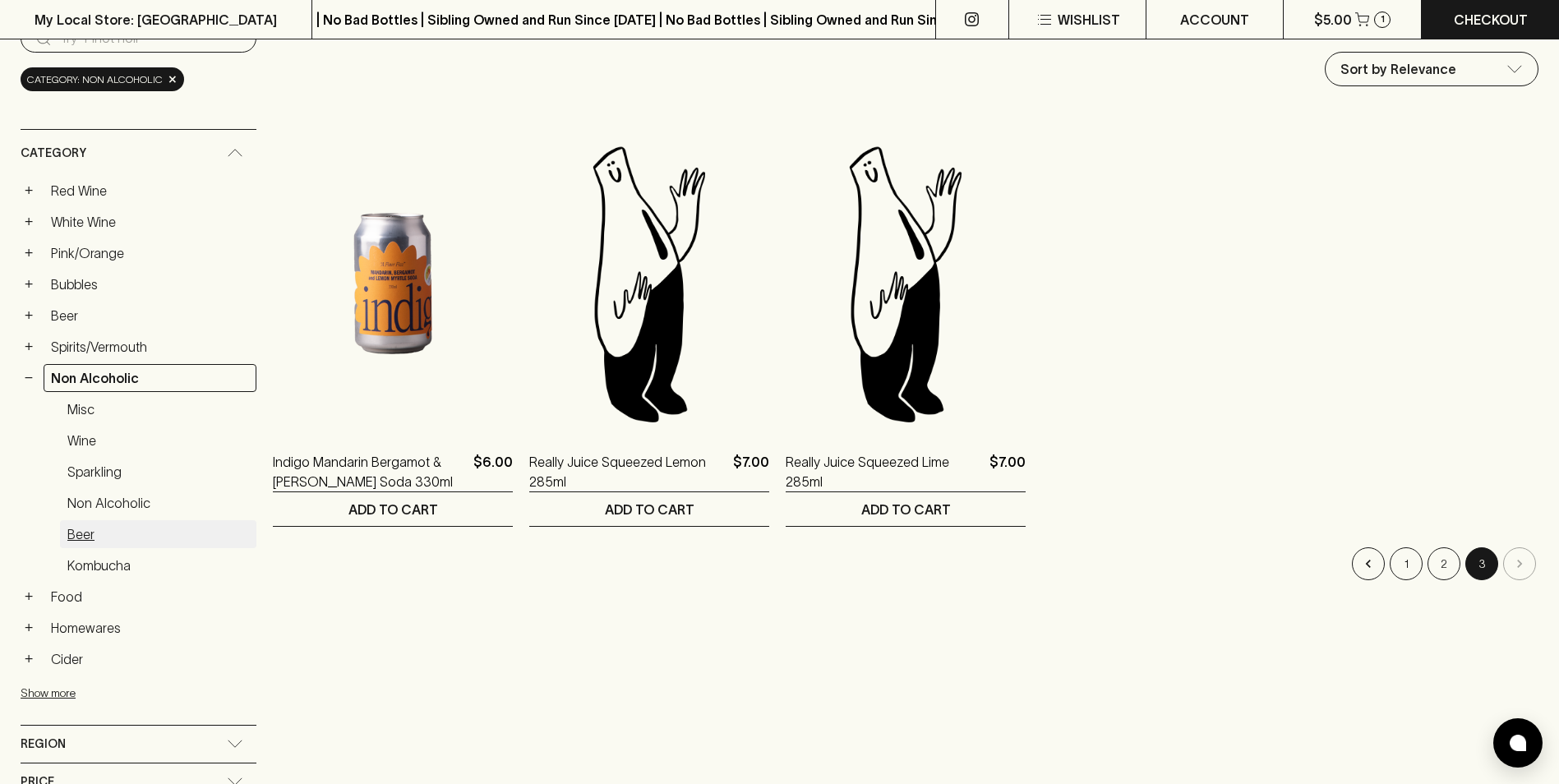
click at [72, 526] on link "Beer" at bounding box center [158, 533] width 197 height 28
